Goal: Task Accomplishment & Management: Complete application form

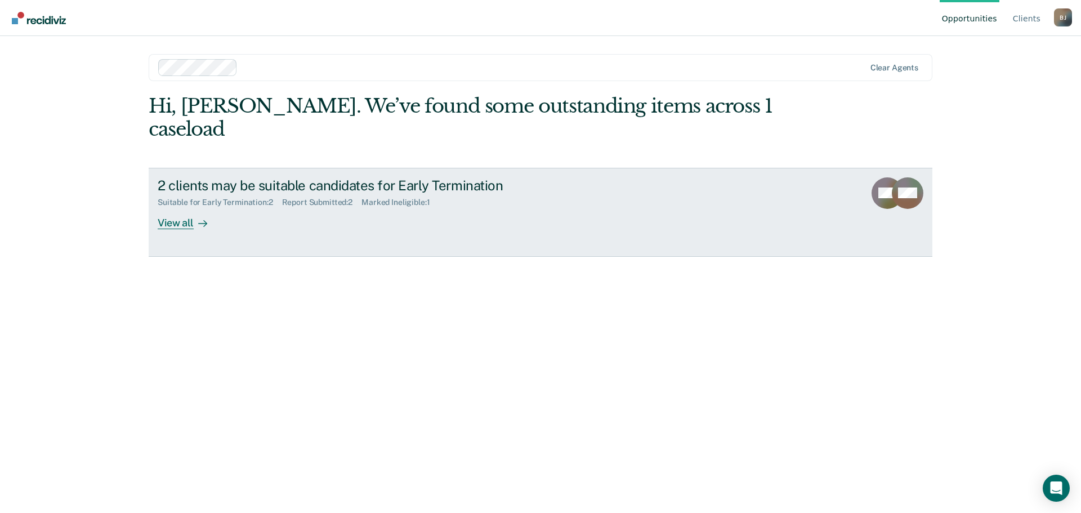
click at [181, 207] on div "View all" at bounding box center [189, 218] width 63 height 22
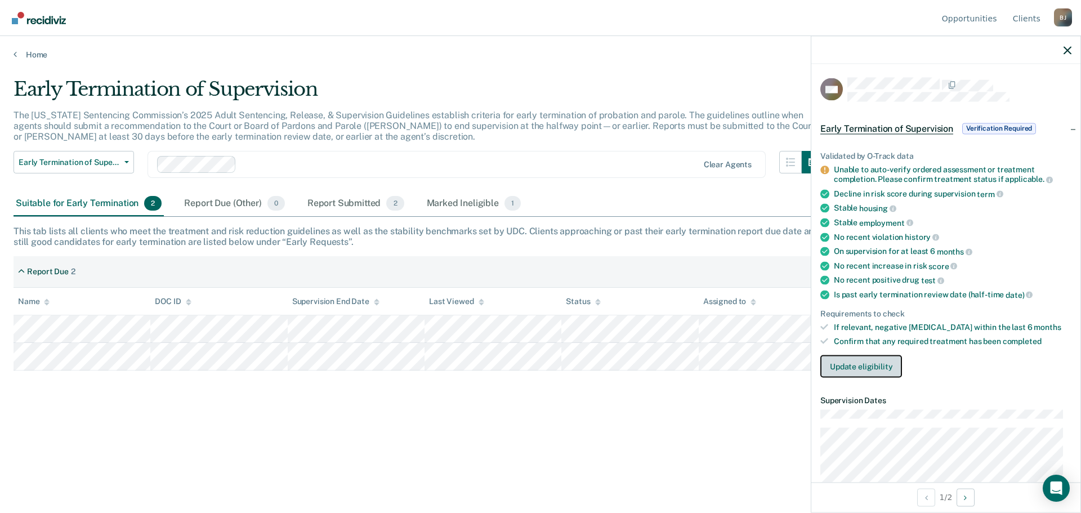
click at [850, 365] on button "Update eligibility" at bounding box center [861, 366] width 82 height 23
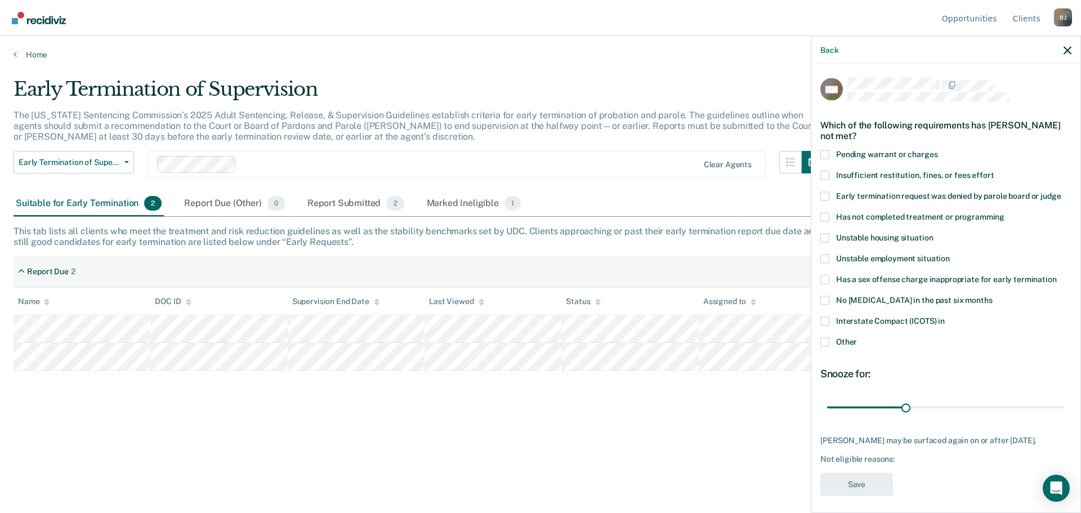
click at [826, 216] on span at bounding box center [824, 216] width 9 height 9
click at [1004, 212] on input "Has not completed treatment or programming" at bounding box center [1004, 212] width 0 height 0
drag, startPoint x: 904, startPoint y: 408, endPoint x: 1058, endPoint y: 405, distance: 153.7
type input "90"
click at [1058, 405] on input "range" at bounding box center [946, 407] width 238 height 20
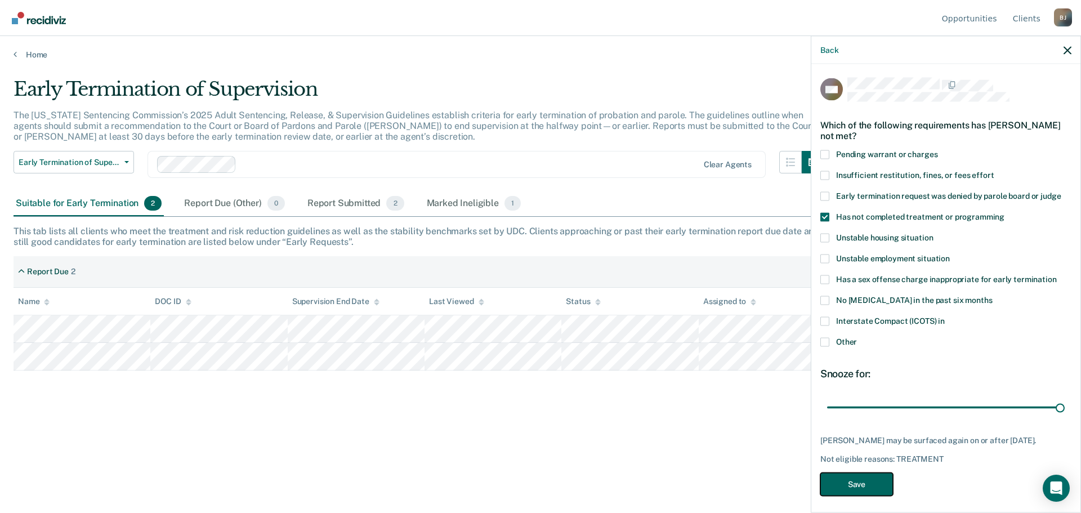
click at [857, 490] on button "Save" at bounding box center [856, 483] width 73 height 23
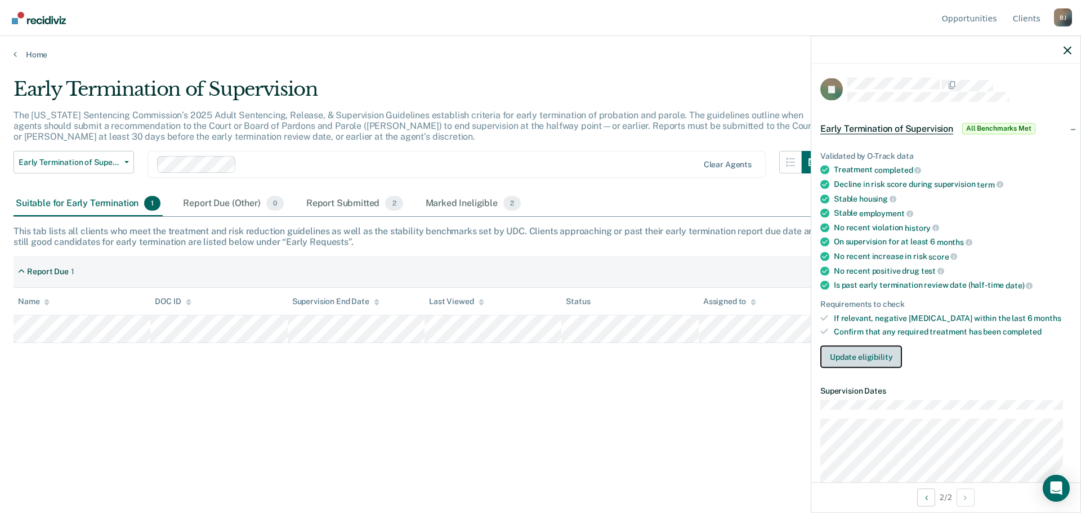
click at [841, 355] on button "Update eligibility" at bounding box center [861, 357] width 82 height 23
